Goal: Transaction & Acquisition: Purchase product/service

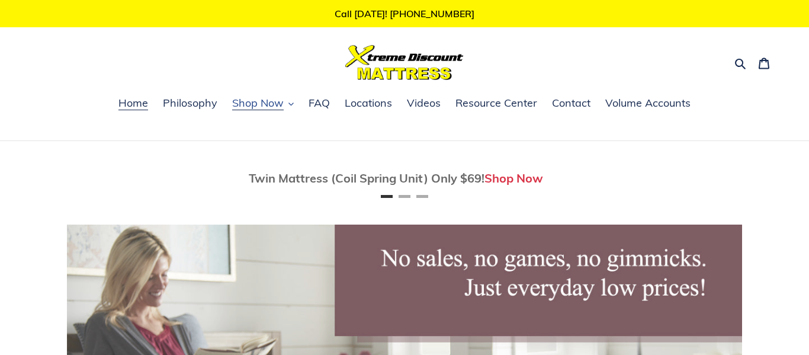
click at [266, 102] on span "Shop Now" at bounding box center [258, 103] width 52 height 14
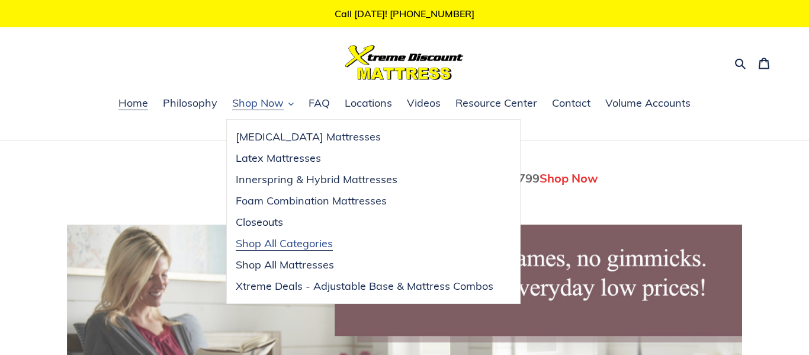
scroll to position [0, 675]
click at [294, 264] on span "Shop All Mattresses" at bounding box center [285, 265] width 98 height 14
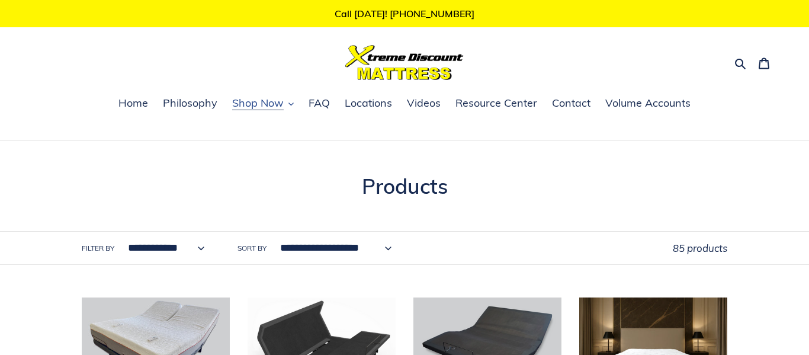
click at [293, 105] on icon "button" at bounding box center [290, 103] width 5 height 5
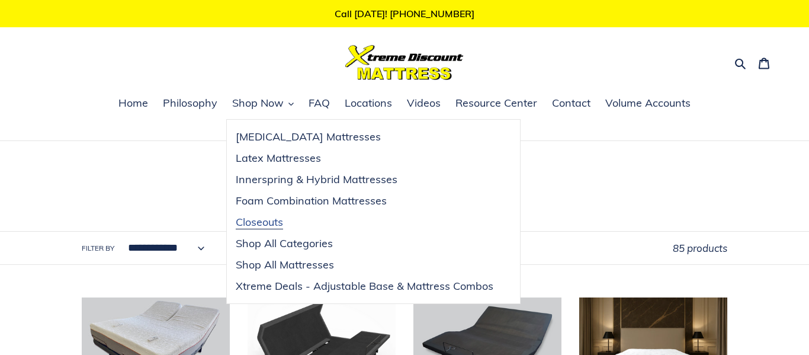
click at [274, 220] on span "Closeouts" at bounding box center [259, 222] width 47 height 14
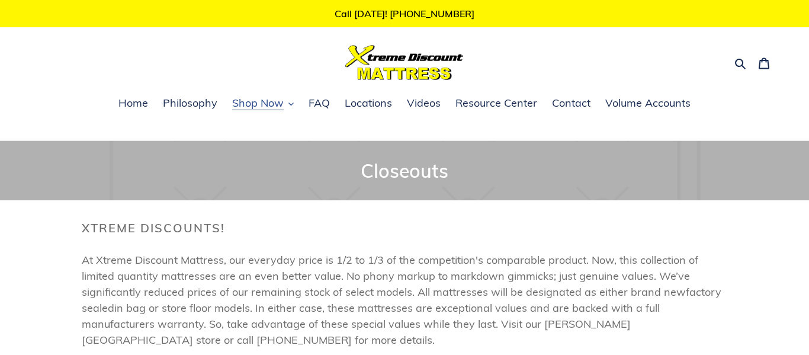
click at [269, 103] on span "Shop Now" at bounding box center [258, 103] width 52 height 14
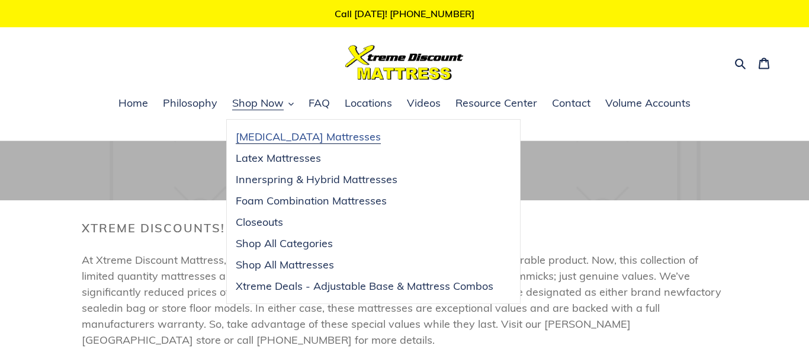
click at [279, 136] on span "[MEDICAL_DATA] Mattresses" at bounding box center [308, 137] width 145 height 14
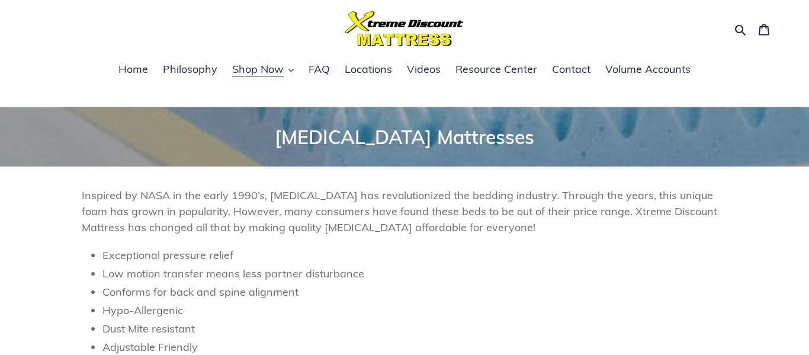
scroll to position [24, 0]
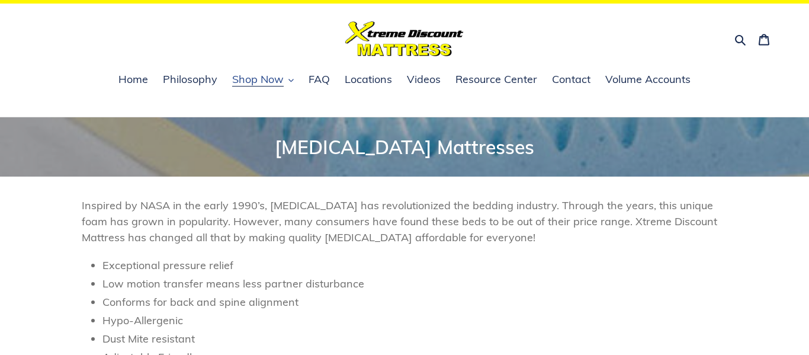
click at [272, 82] on span "Shop Now" at bounding box center [258, 79] width 52 height 14
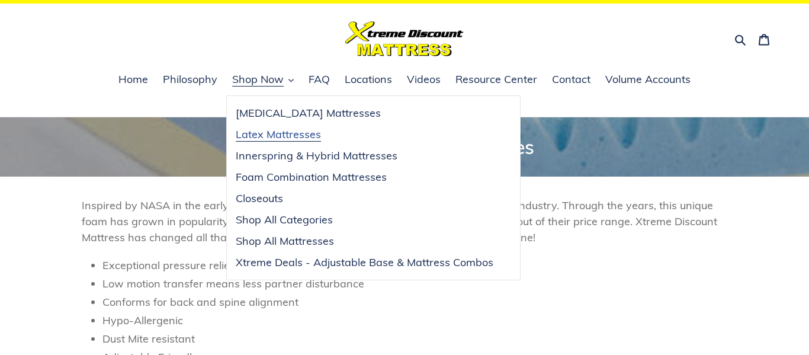
click at [277, 133] on span "Latex Mattresses" at bounding box center [278, 134] width 85 height 14
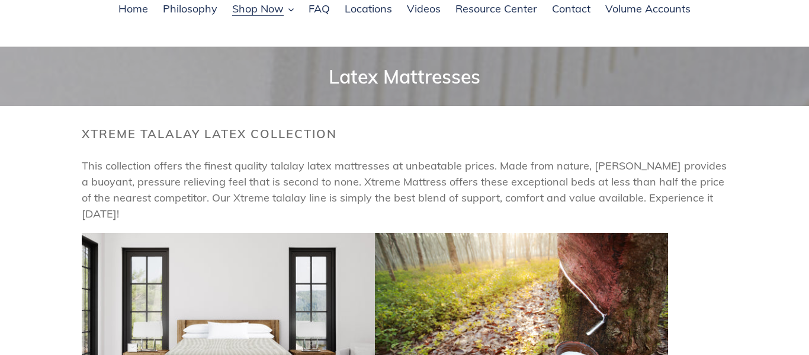
scroll to position [71, 0]
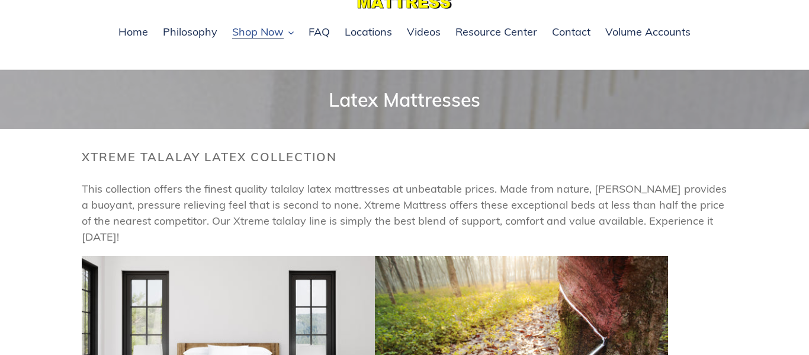
click at [293, 34] on icon "button" at bounding box center [290, 32] width 5 height 5
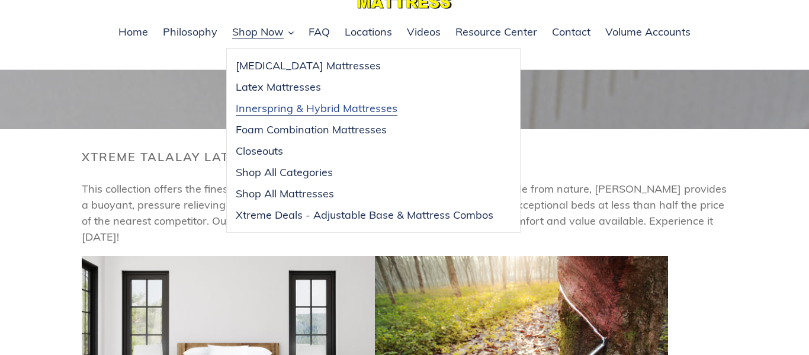
click at [288, 107] on span "Innerspring & Hybrid Mattresses" at bounding box center [317, 108] width 162 height 14
click at [295, 131] on span "Foam Combination Mattresses" at bounding box center [311, 130] width 151 height 14
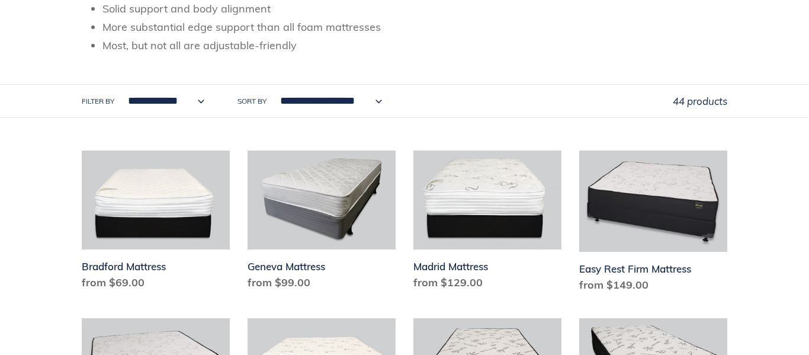
scroll to position [332, 0]
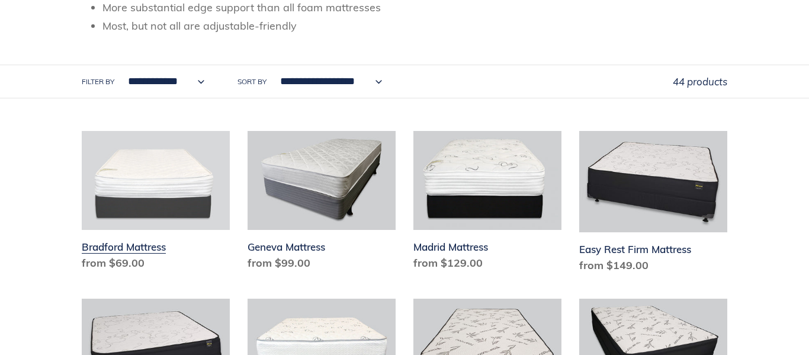
click at [155, 203] on link "Bradford Mattress" at bounding box center [156, 203] width 148 height 144
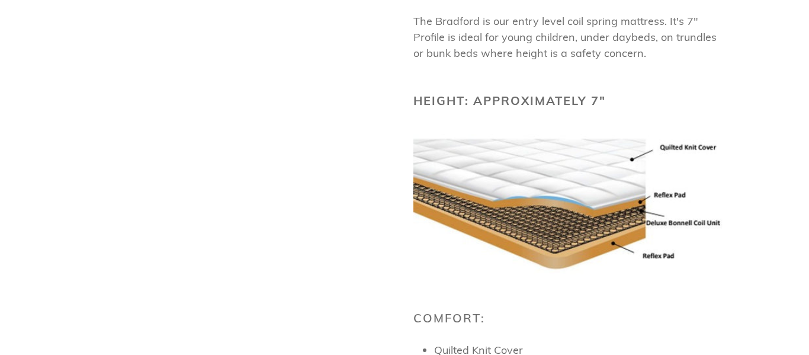
scroll to position [592, 0]
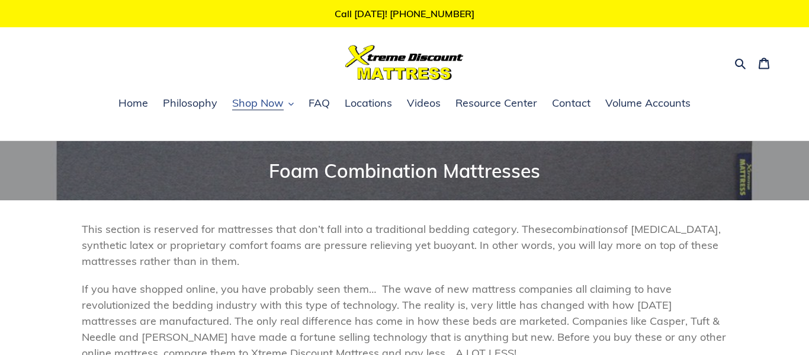
click at [281, 105] on span "Shop Now" at bounding box center [258, 103] width 52 height 14
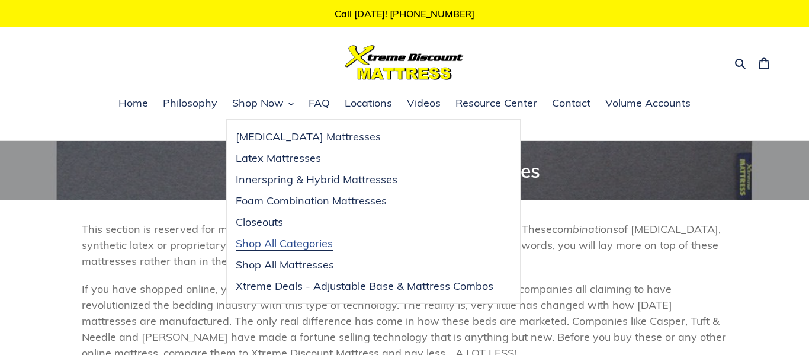
click at [287, 245] on span "Shop All Categories" at bounding box center [284, 243] width 97 height 14
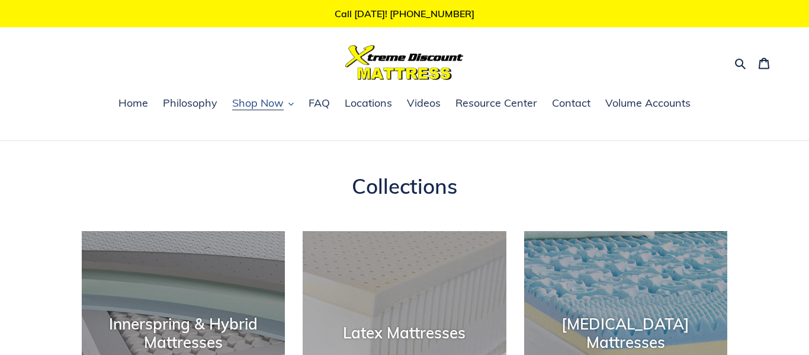
click at [256, 100] on span "Shop Now" at bounding box center [258, 103] width 52 height 14
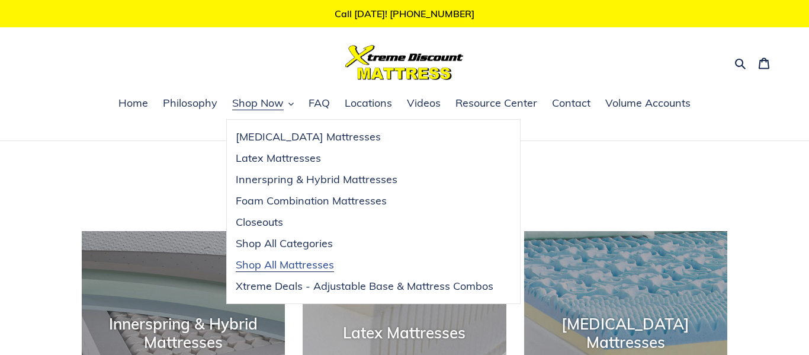
click at [313, 264] on span "Shop All Mattresses" at bounding box center [285, 265] width 98 height 14
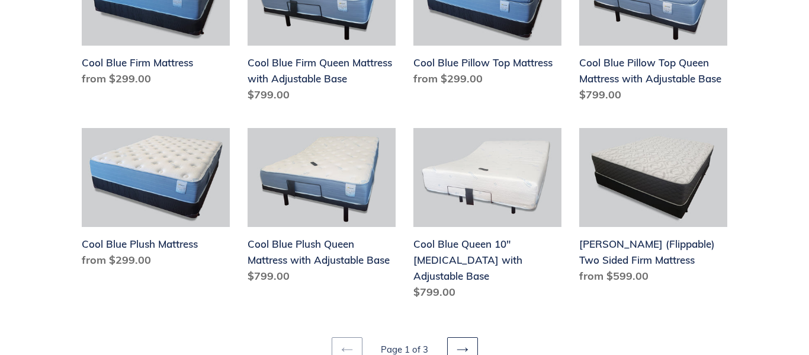
scroll to position [1492, 0]
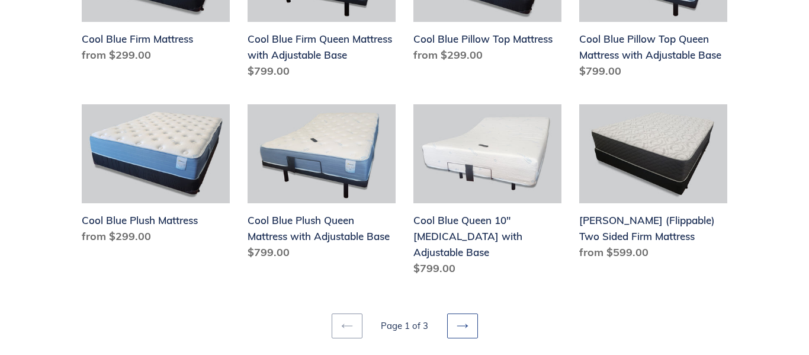
click at [459, 316] on link "Next page" at bounding box center [462, 325] width 31 height 25
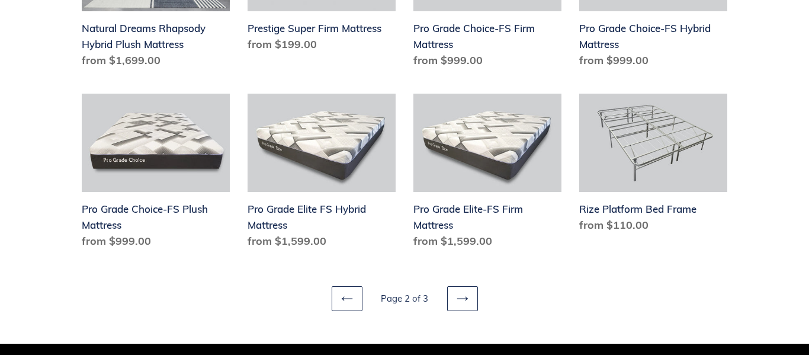
scroll to position [1516, 0]
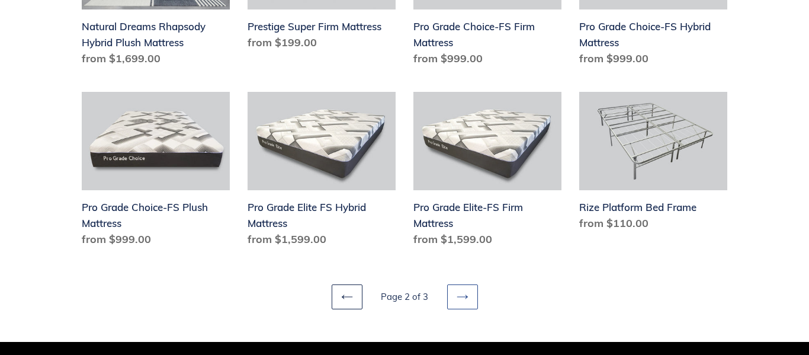
click at [458, 303] on icon at bounding box center [463, 297] width 12 height 12
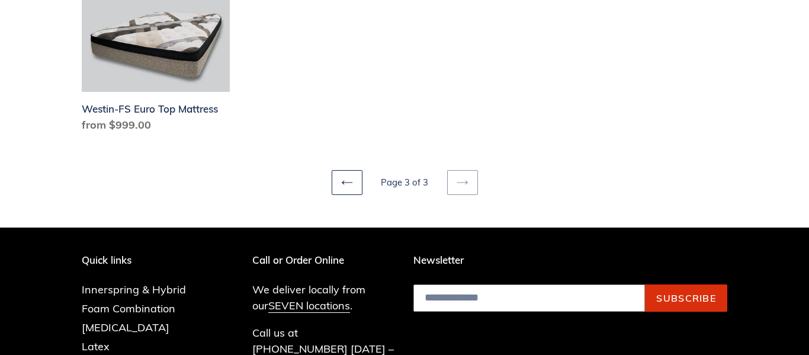
scroll to position [1279, 0]
